Goal: Navigation & Orientation: Find specific page/section

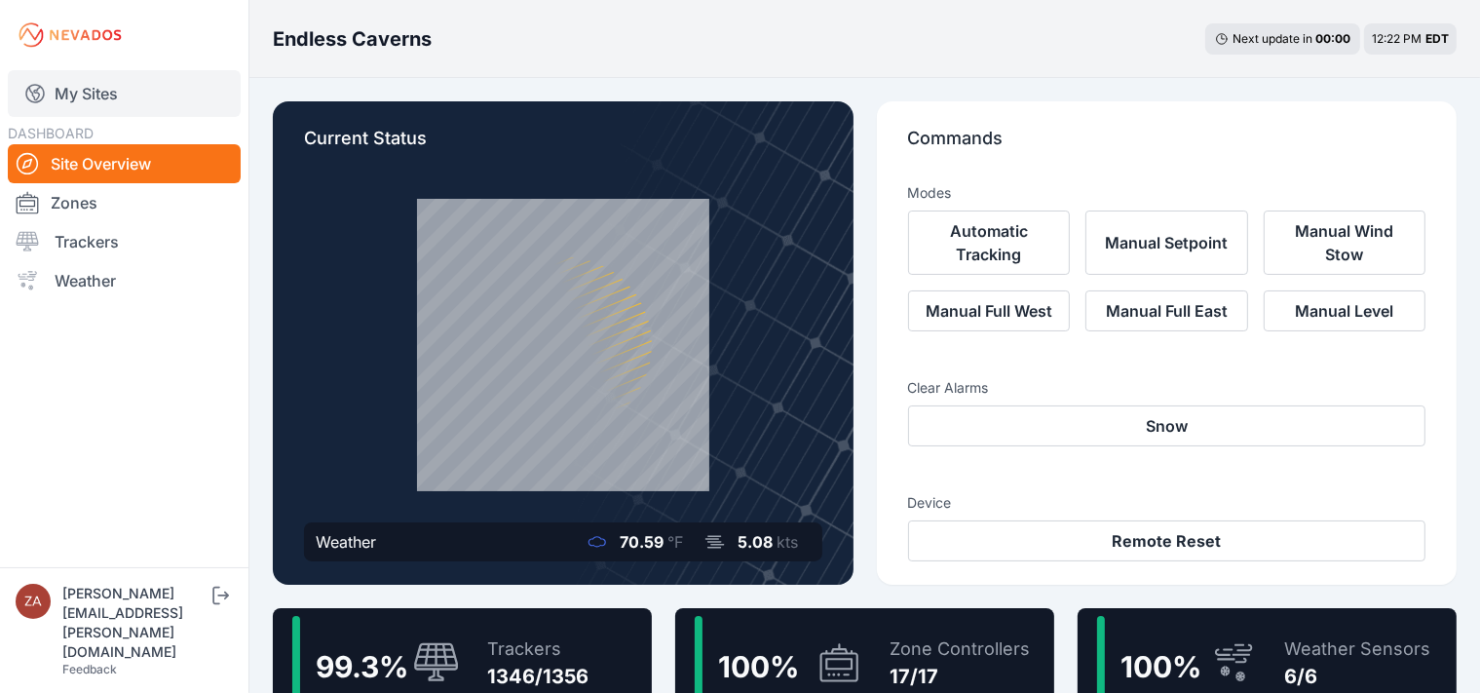
click at [87, 108] on link "My Sites" at bounding box center [124, 93] width 233 height 47
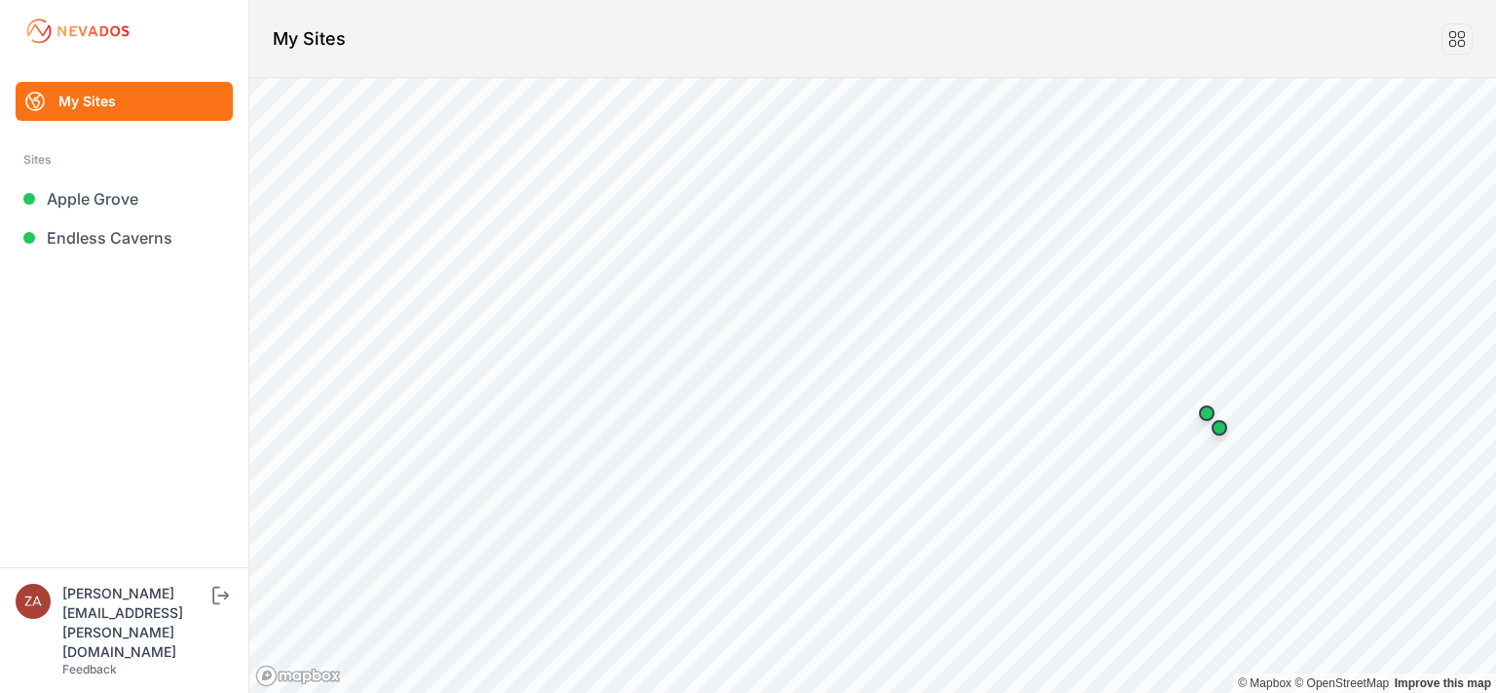
click at [145, 241] on link "Endless Caverns" at bounding box center [124, 237] width 217 height 39
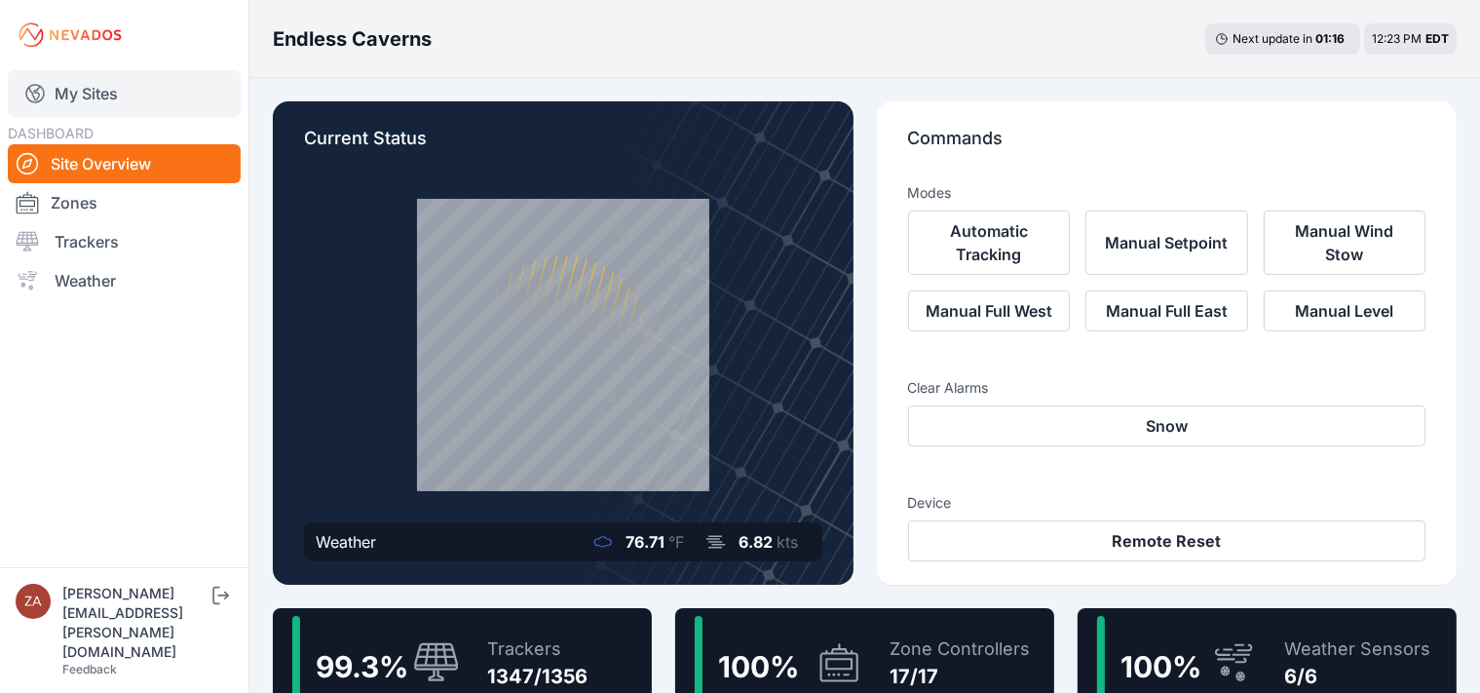
click at [77, 89] on link "My Sites" at bounding box center [124, 93] width 233 height 47
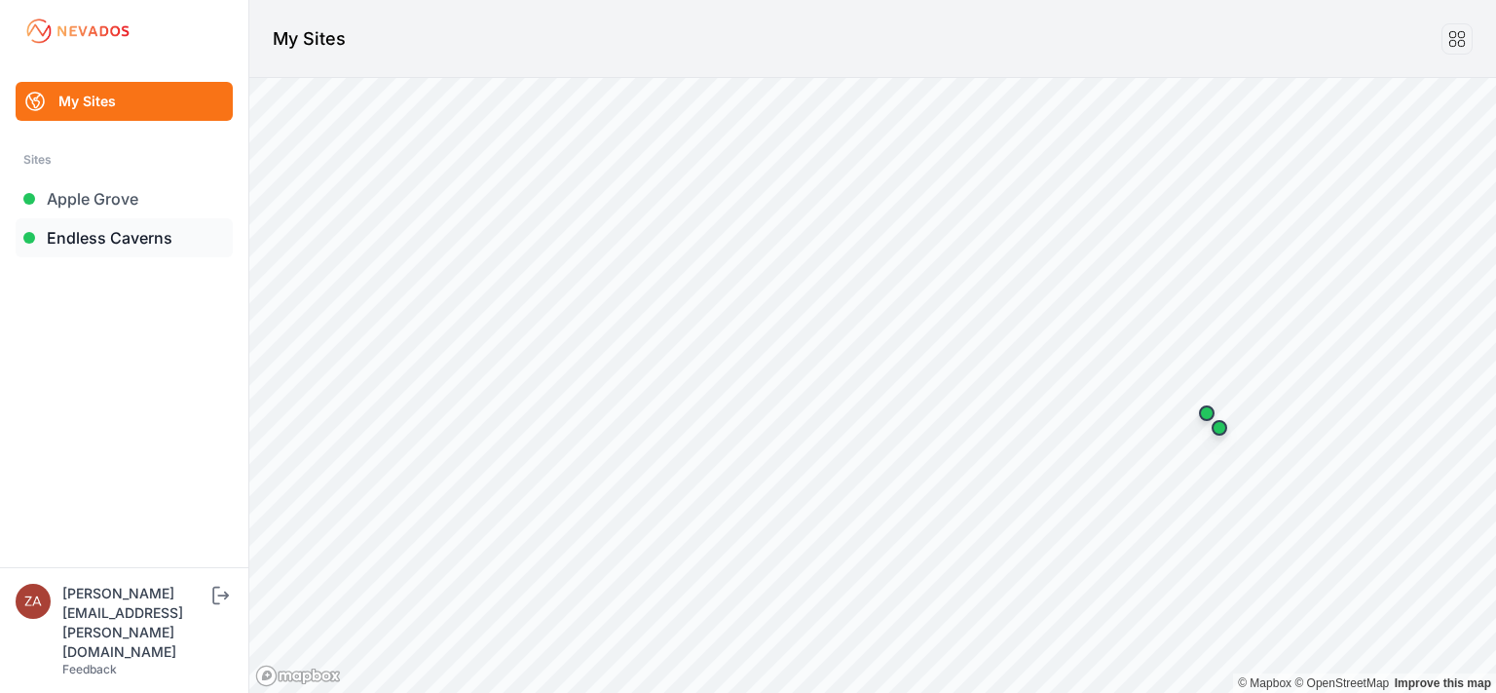
click at [115, 244] on link "Endless Caverns" at bounding box center [124, 237] width 217 height 39
